Goal: Information Seeking & Learning: Learn about a topic

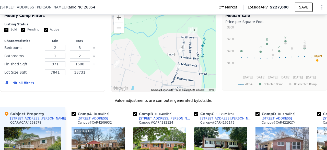
scroll to position [0, 2]
type input "3"
type input "4"
type input "2"
type input "3"
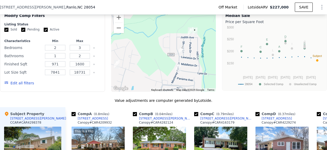
type input "1444"
type input "2392"
type input "16117"
type input "38333"
type input "$ 401,000"
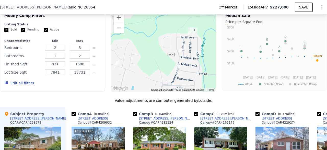
type input "$ 248,771"
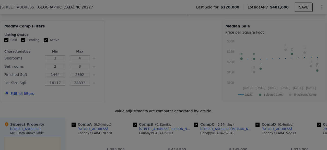
scroll to position [435, 0]
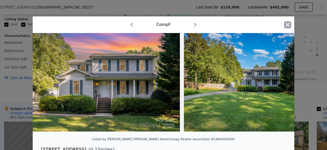
click at [286, 26] on icon "button" at bounding box center [287, 24] width 7 height 7
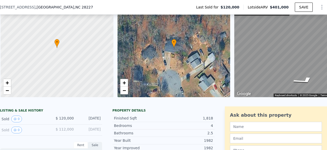
scroll to position [0, 2]
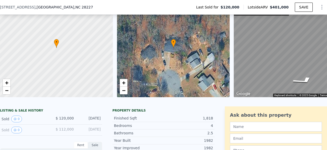
click at [74, 7] on span ", NC 28227" at bounding box center [83, 7] width 19 height 4
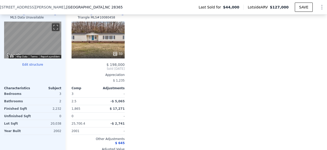
scroll to position [521, 0]
